Goal: Task Accomplishment & Management: Complete application form

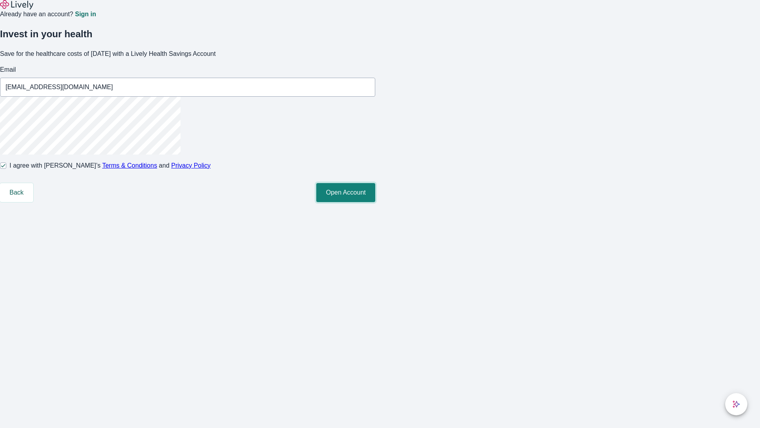
click at [375, 202] on button "Open Account" at bounding box center [345, 192] width 59 height 19
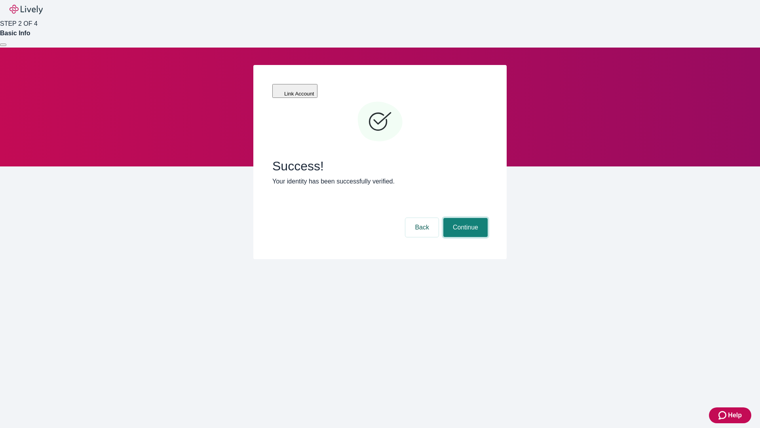
click at [464, 218] on button "Continue" at bounding box center [465, 227] width 44 height 19
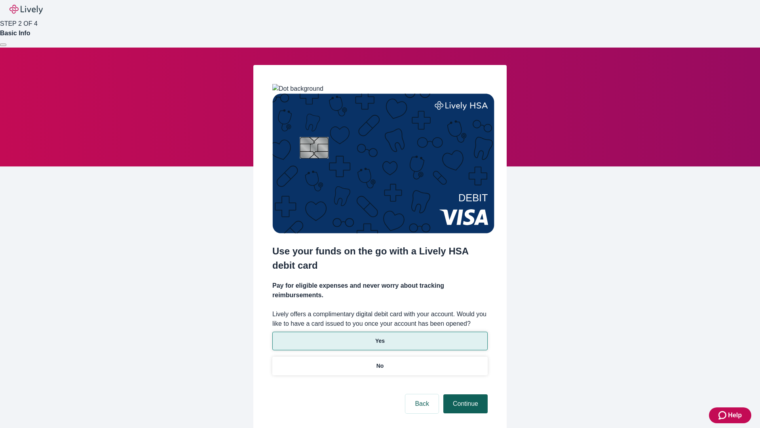
click at [380, 336] on p "Yes" at bounding box center [380, 340] width 10 height 8
click at [464, 394] on button "Continue" at bounding box center [465, 403] width 44 height 19
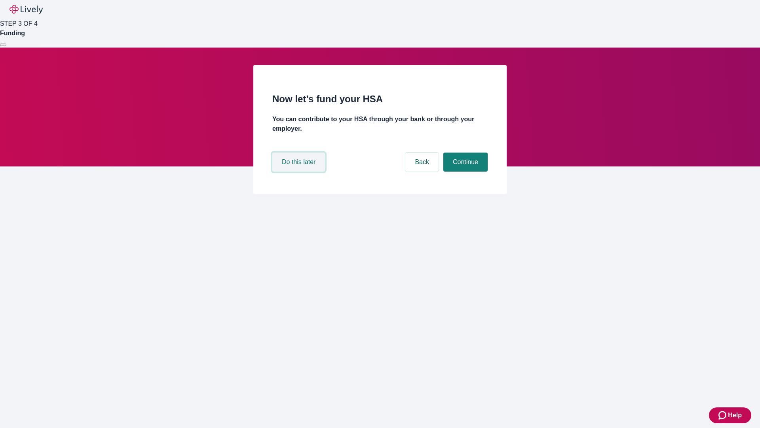
click at [300, 171] on button "Do this later" at bounding box center [298, 161] width 53 height 19
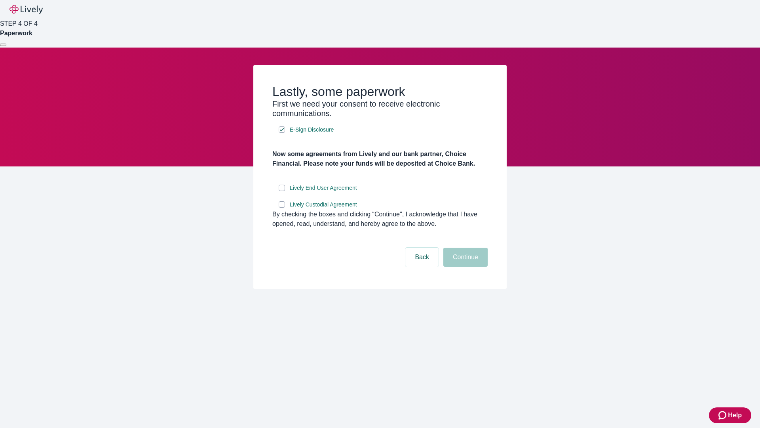
click at [282, 191] on input "Lively End User Agreement" at bounding box center [282, 187] width 6 height 6
checkbox input "true"
click at [282, 207] on input "Lively Custodial Agreement" at bounding box center [282, 204] width 6 height 6
checkbox input "true"
click at [464, 266] on button "Continue" at bounding box center [465, 256] width 44 height 19
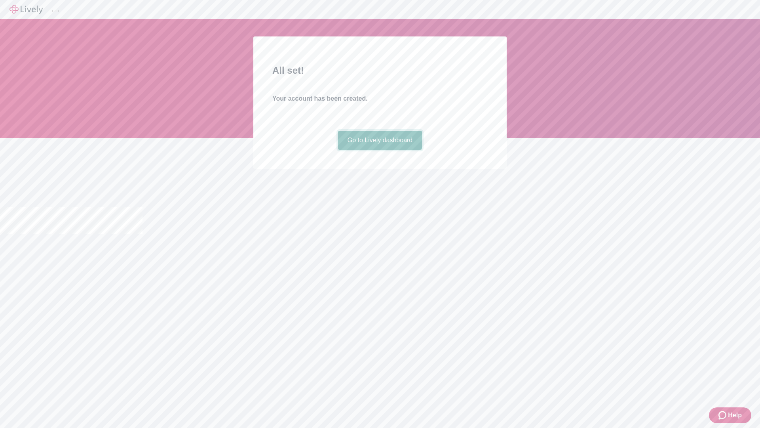
click at [380, 150] on link "Go to Lively dashboard" at bounding box center [380, 140] width 84 height 19
